Goal: Information Seeking & Learning: Learn about a topic

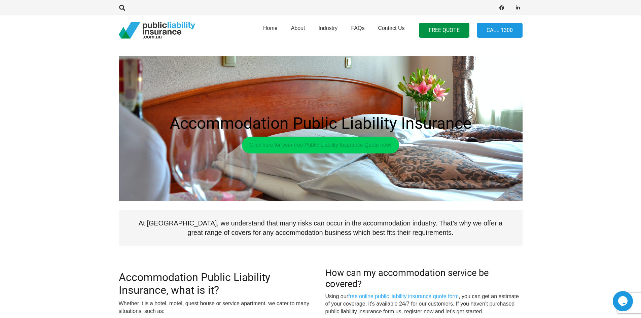
click at [354, 144] on link "Click here for your free Public Liability Insurance Quote now!" at bounding box center [320, 145] width 157 height 17
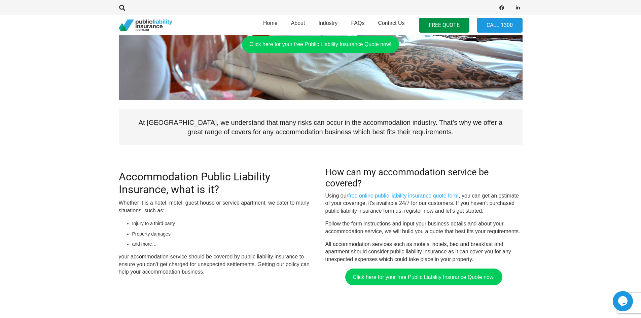
scroll to position [135, 0]
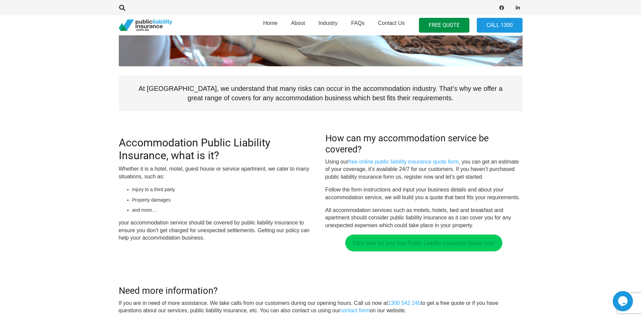
click at [434, 238] on link "Click here for your free Public Liability Insurance Quote now!" at bounding box center [423, 243] width 157 height 17
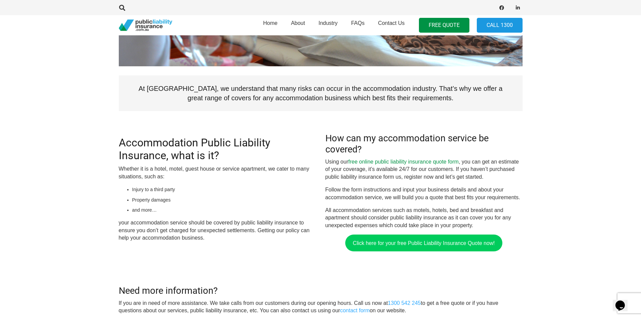
click at [422, 160] on link "free online public liability insurance quote form" at bounding box center [403, 162] width 110 height 6
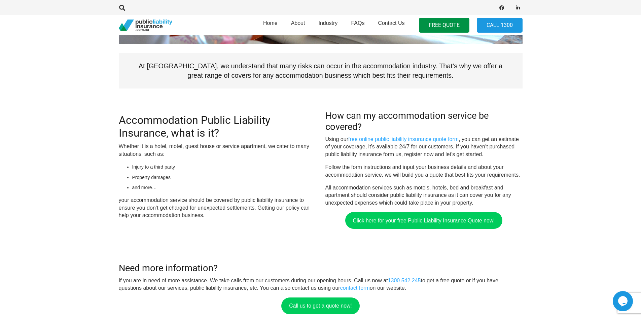
scroll to position [67, 0]
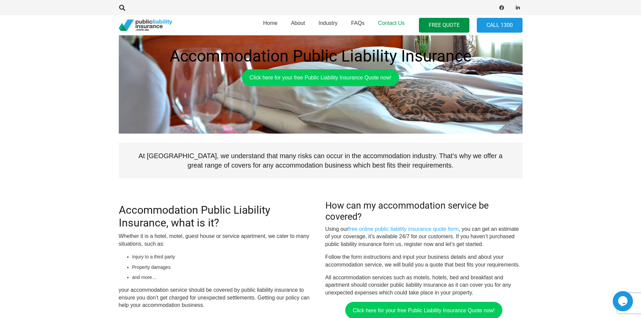
click at [395, 21] on span "Contact Us" at bounding box center [391, 23] width 27 height 6
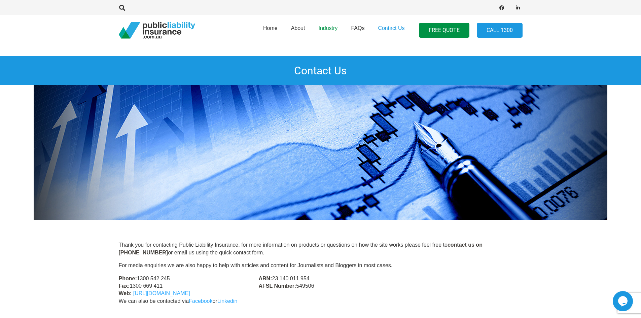
click at [325, 25] on span "Industry" at bounding box center [327, 28] width 19 height 6
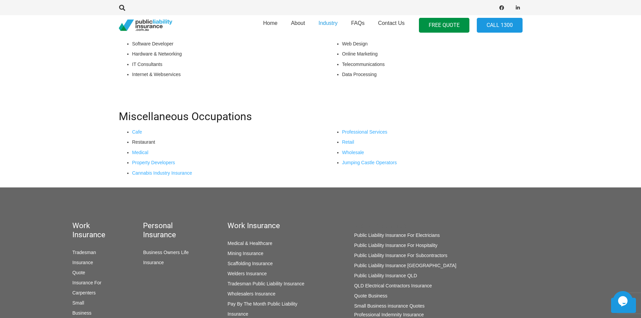
scroll to position [639, 0]
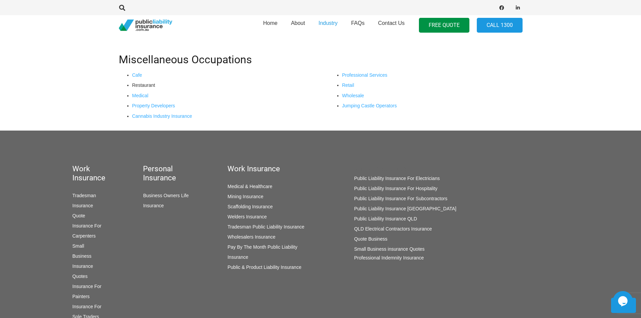
click at [405, 189] on link "Public Liability Insurance For Hospitality" at bounding box center [395, 188] width 83 height 5
